Goal: Find contact information: Obtain details needed to contact an individual or organization

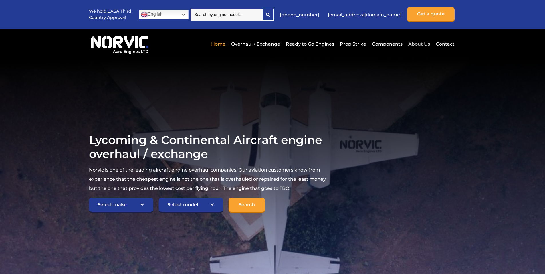
click at [421, 43] on link "About Us" at bounding box center [419, 44] width 25 height 14
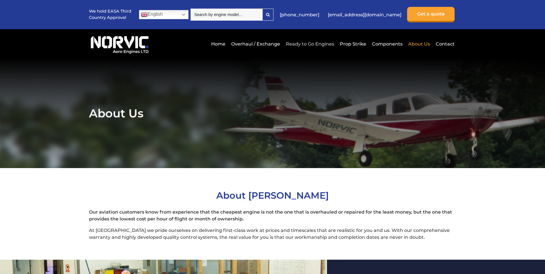
click at [307, 42] on link "Ready to Go Engines" at bounding box center [309, 44] width 51 height 14
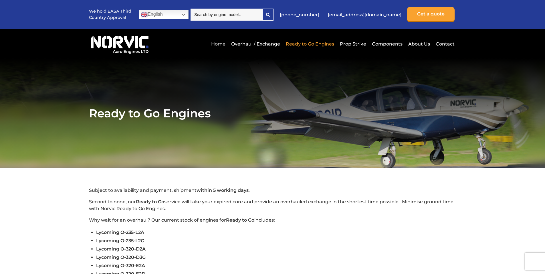
click at [226, 42] on link "Home" at bounding box center [218, 44] width 17 height 14
click at [446, 48] on link "Contact" at bounding box center [444, 44] width 20 height 14
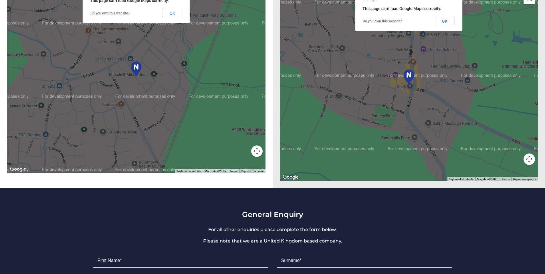
scroll to position [248, 0]
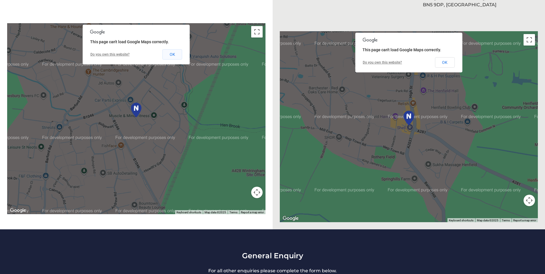
click at [178, 55] on button "OK" at bounding box center [173, 54] width 20 height 10
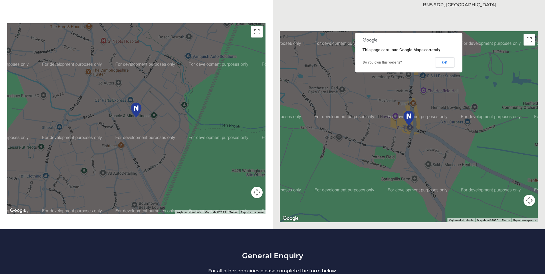
click at [135, 113] on img at bounding box center [136, 110] width 13 height 18
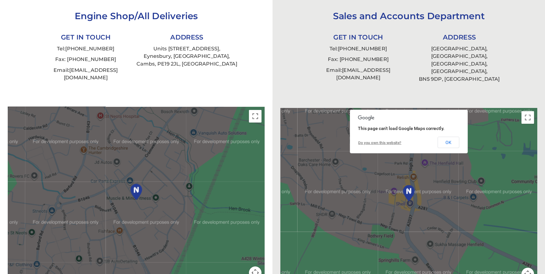
scroll to position [172, 0]
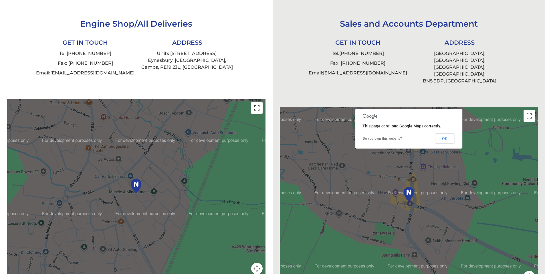
click at [258, 107] on button "Toggle fullscreen view" at bounding box center [256, 107] width 11 height 11
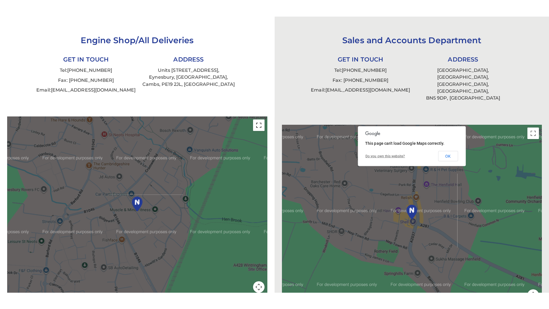
scroll to position [186, 0]
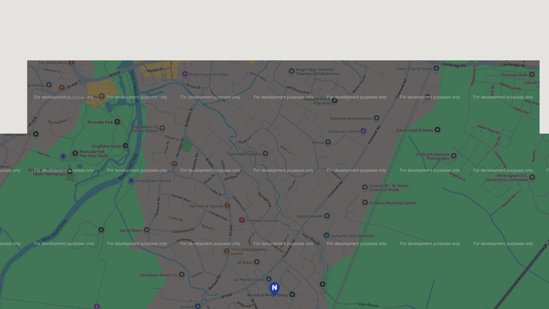
click at [281, 274] on img at bounding box center [274, 289] width 13 height 18
